Goal: Check status: Check status

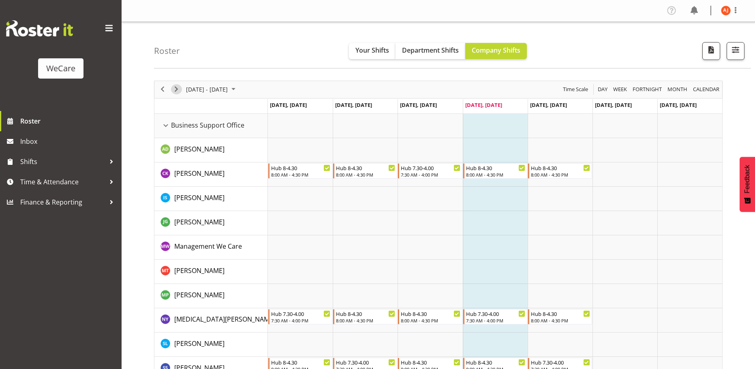
click at [181, 90] on span "Next" at bounding box center [176, 89] width 10 height 10
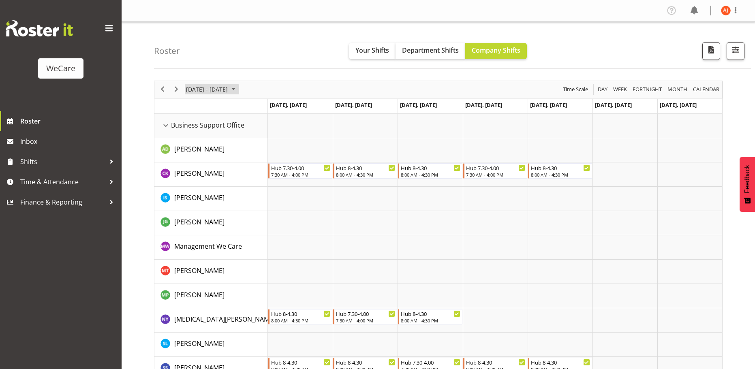
click at [229, 87] on span "[DATE] - [DATE]" at bounding box center [206, 89] width 43 height 10
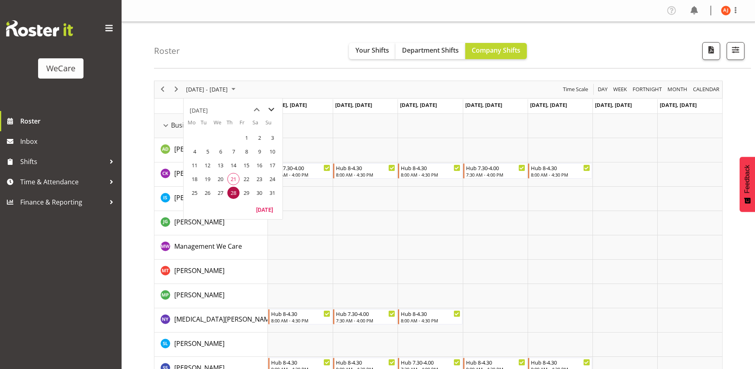
click at [271, 111] on span "next month" at bounding box center [271, 110] width 14 height 15
click at [195, 148] on span "8" at bounding box center [194, 152] width 12 height 12
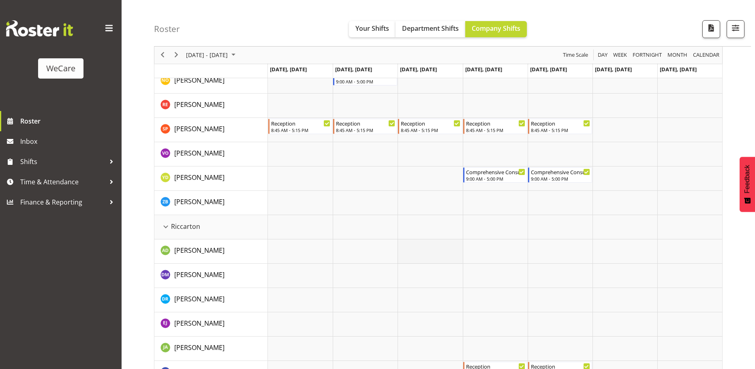
scroll to position [1702, 0]
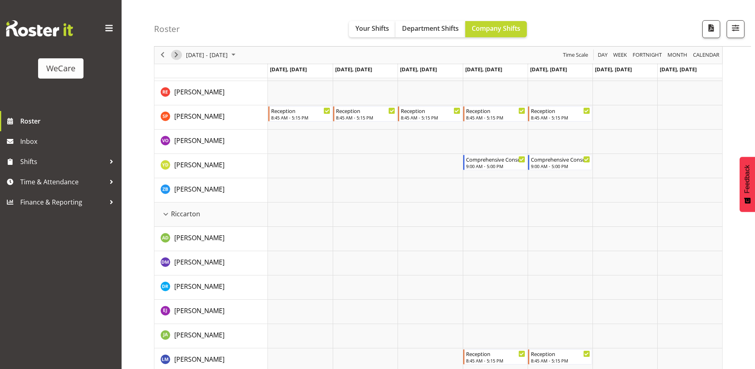
click at [180, 58] on span "Next" at bounding box center [176, 55] width 10 height 10
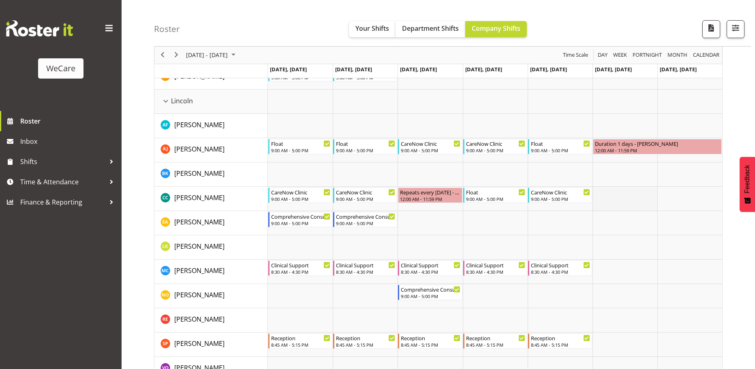
scroll to position [1500, 0]
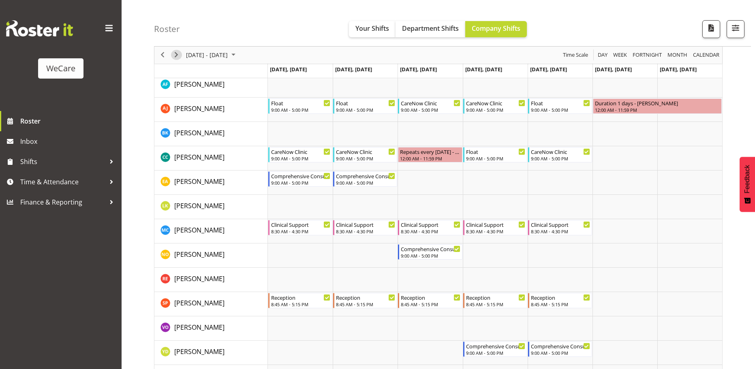
click at [178, 60] on span "Next" at bounding box center [176, 55] width 10 height 10
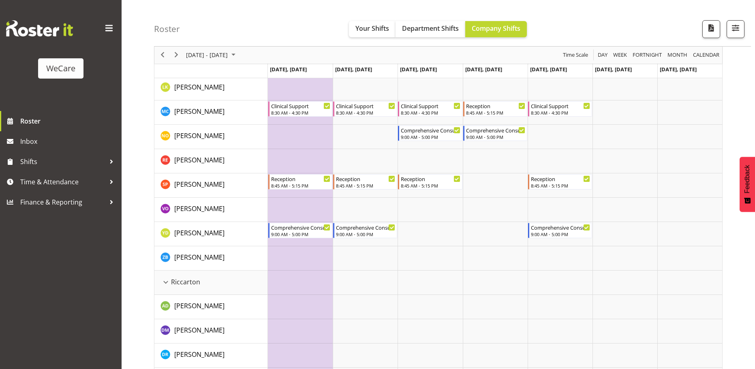
scroll to position [1662, 0]
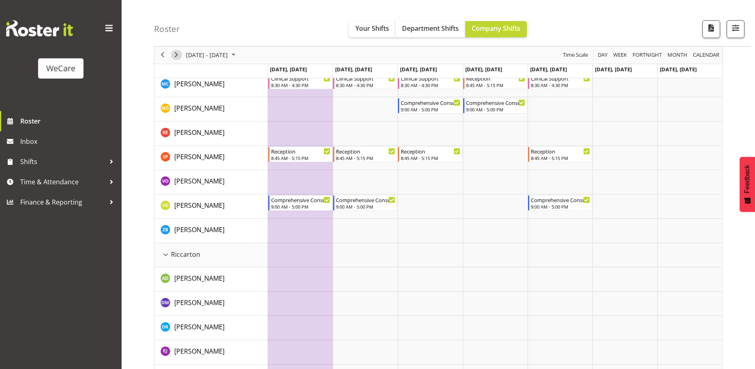
click at [177, 56] on span "Next" at bounding box center [176, 55] width 10 height 10
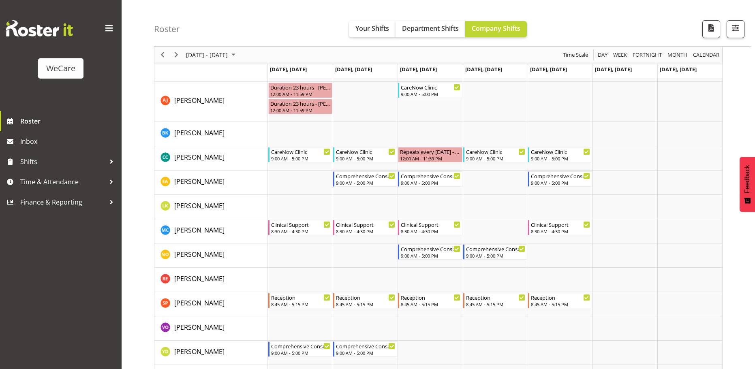
scroll to position [1581, 0]
